Goal: Task Accomplishment & Management: Manage account settings

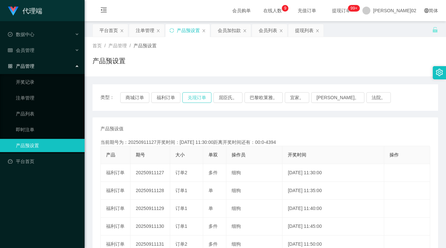
click at [200, 99] on button "兑现订单" at bounding box center [196, 97] width 29 height 11
click at [194, 97] on button "兑现订单" at bounding box center [196, 97] width 29 height 11
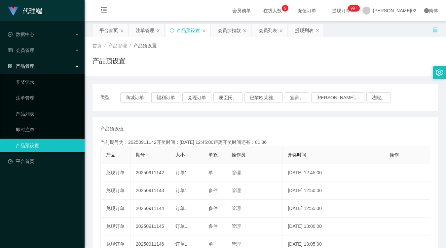
click at [402, 42] on div "首页 / 产品管理 / 产品预设置 / 产品预设置" at bounding box center [266, 56] width 362 height 39
click at [196, 96] on button "兑现订单" at bounding box center [196, 97] width 29 height 11
click at [190, 98] on button "兑现订单" at bounding box center [196, 97] width 29 height 11
drag, startPoint x: 209, startPoint y: 114, endPoint x: 194, endPoint y: 146, distance: 35.6
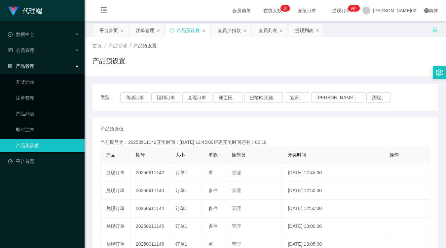
click at [209, 115] on div "类型： 商城订单 福利订单 兑现订单 屈臣氏。 巴黎欧莱雅。 宜家。 森亨。 法院。 产品预设值 添加期号 当前期号为：20250911142开奖时间：202…" at bounding box center [266, 227] width 346 height 287
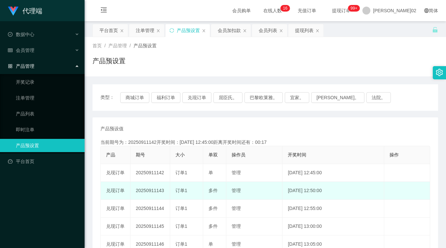
click at [160, 192] on td "20250911143" at bounding box center [151, 191] width 40 height 18
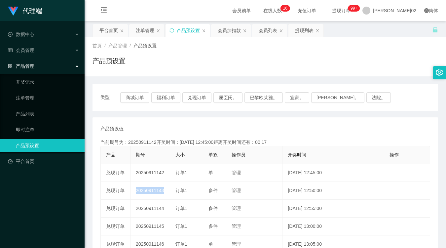
copy td "20250911143"
click at [163, 163] on th "期号" at bounding box center [151, 155] width 40 height 18
click at [189, 95] on button "兑现订单" at bounding box center [196, 97] width 29 height 11
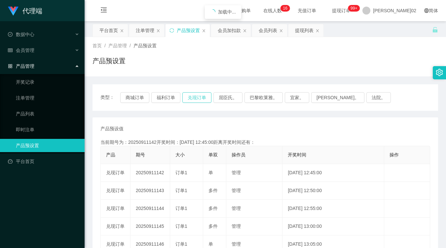
click at [189, 95] on button "兑现订单" at bounding box center [196, 97] width 29 height 11
click at [228, 121] on div "产品预设值 添加期号 当前期号为：20250911142开奖时间：2025-09-11 12:45:00距离开奖时间还有： 产品 期号 大小 单双 操作员 开…" at bounding box center [266, 244] width 346 height 254
click at [187, 98] on button "兑现订单" at bounding box center [196, 97] width 29 height 11
click at [368, 162] on th "开奖时间" at bounding box center [334, 155] width 102 height 18
click at [202, 99] on button "兑现订单" at bounding box center [196, 97] width 29 height 11
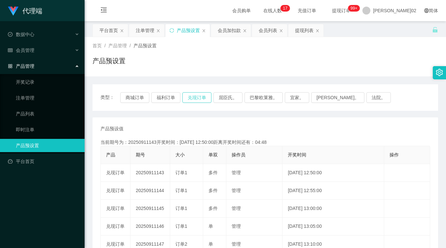
click at [202, 96] on button "兑现订单" at bounding box center [196, 97] width 29 height 11
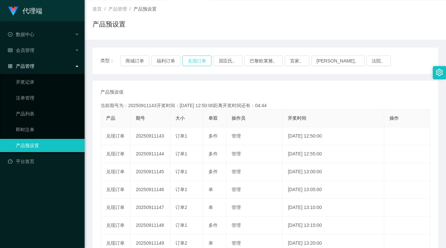
scroll to position [73, 0]
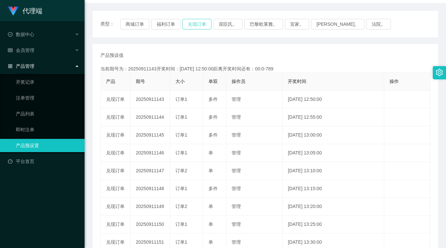
click at [189, 21] on button "兑现订单" at bounding box center [196, 24] width 29 height 11
click at [146, 20] on button "商城订单" at bounding box center [134, 24] width 29 height 11
click at [140, 28] on button "商城订单" at bounding box center [134, 24] width 29 height 11
click at [161, 59] on div "产品预设值 添加期号" at bounding box center [265, 55] width 330 height 7
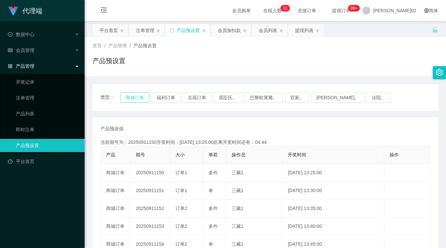
click at [140, 93] on button "商城订单" at bounding box center [134, 97] width 29 height 11
click at [331, 55] on div "首页 / 产品管理 / 产品预设置 / 产品预设置" at bounding box center [266, 56] width 346 height 29
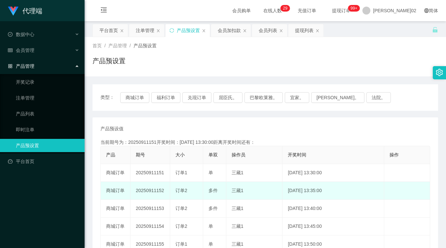
click at [160, 188] on td "20250911152" at bounding box center [151, 191] width 40 height 18
copy td "20250911152"
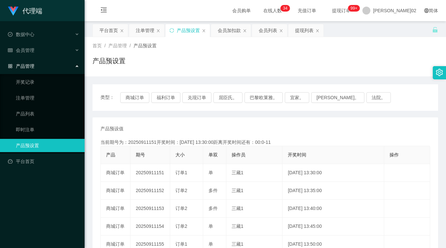
click at [208, 62] on div "产品预设置" at bounding box center [266, 63] width 346 height 15
click at [138, 98] on button "商城订单" at bounding box center [134, 97] width 29 height 11
